Goal: Check status

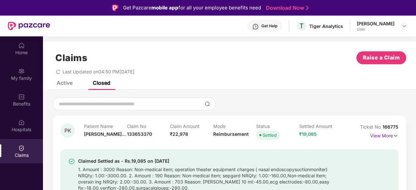
scroll to position [36, 0]
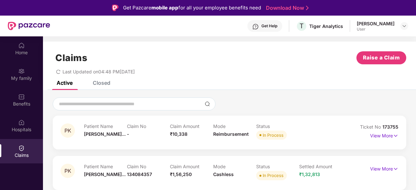
click at [102, 82] on div "Closed" at bounding box center [102, 83] width 18 height 7
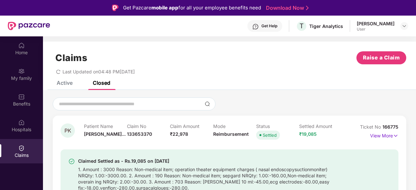
click at [69, 84] on div "Active" at bounding box center [65, 83] width 16 height 7
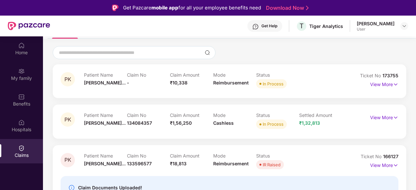
scroll to position [60, 0]
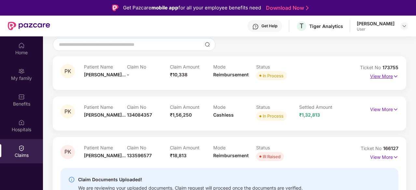
click at [380, 78] on p "View More" at bounding box center [384, 75] width 28 height 9
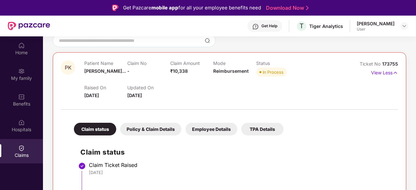
scroll to position [49, 0]
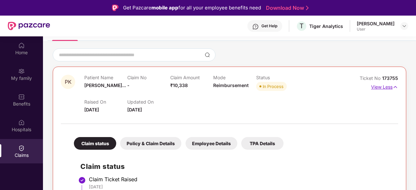
click at [379, 87] on p "View Less" at bounding box center [384, 86] width 27 height 9
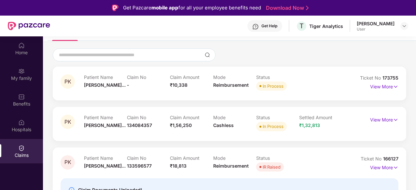
scroll to position [61, 0]
